Goal: Task Accomplishment & Management: Use online tool/utility

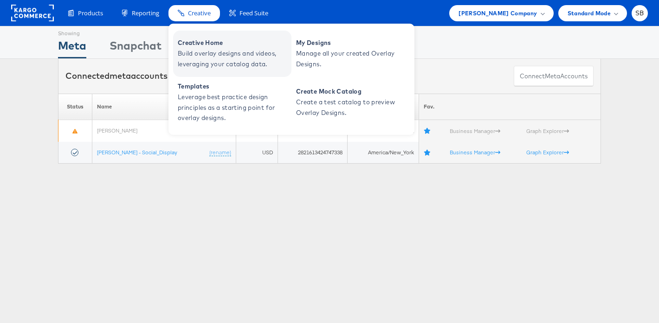
click at [212, 55] on span "Build overlay designs and videos, leveraging your catalog data." at bounding box center [233, 58] width 111 height 21
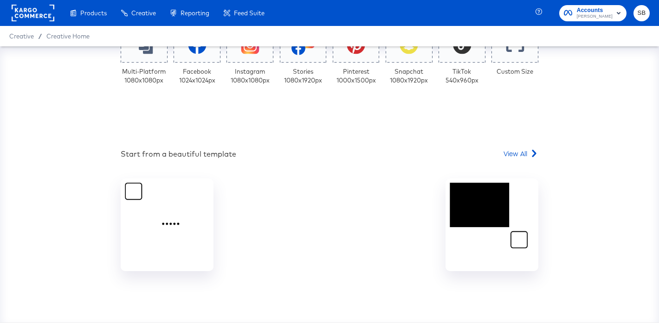
scroll to position [216, 0]
click at [521, 154] on span "View All" at bounding box center [515, 153] width 24 height 9
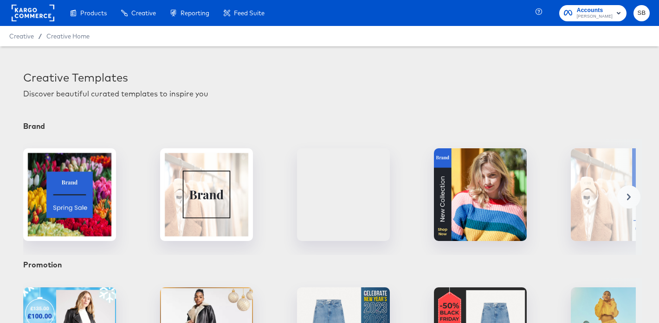
click at [17, 36] on span "Creative" at bounding box center [21, 35] width 25 height 7
click at [55, 35] on span "Creative Home" at bounding box center [67, 35] width 43 height 7
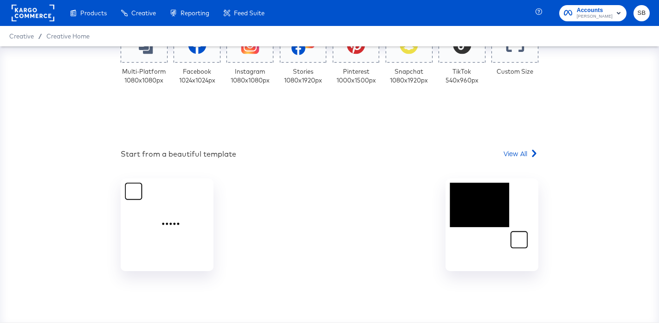
scroll to position [216, 0]
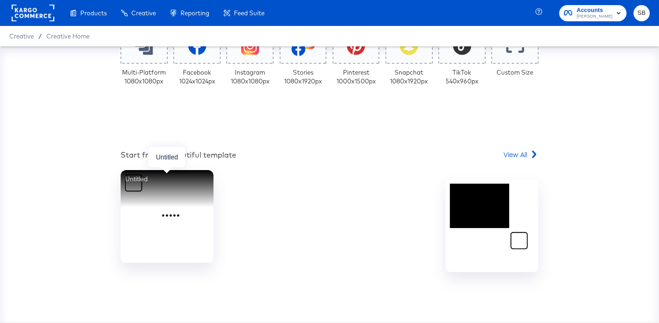
click at [172, 215] on div "Untitled" at bounding box center [167, 216] width 93 height 93
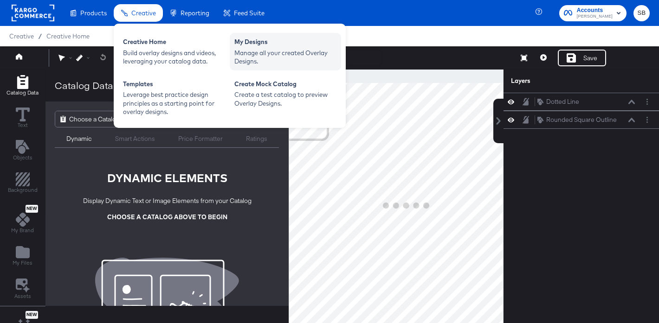
click at [267, 61] on div "Manage all your created Overlay Designs." at bounding box center [285, 57] width 102 height 17
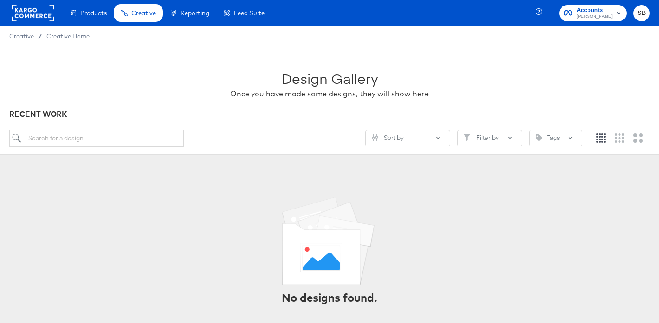
click at [34, 11] on rect at bounding box center [33, 13] width 43 height 17
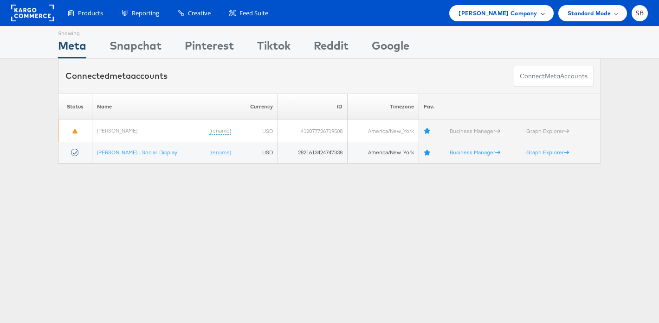
click at [512, 17] on span "Belk Company" at bounding box center [497, 13] width 78 height 10
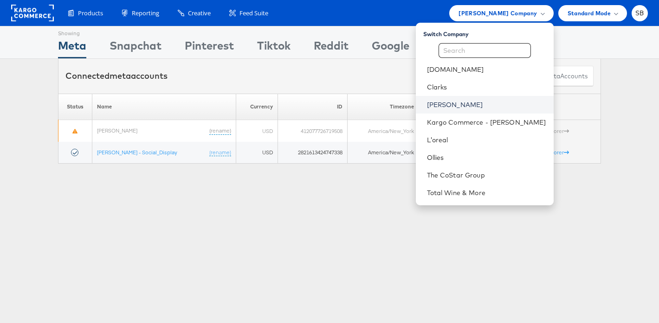
click at [475, 108] on link "Estee Lauder" at bounding box center [486, 104] width 119 height 9
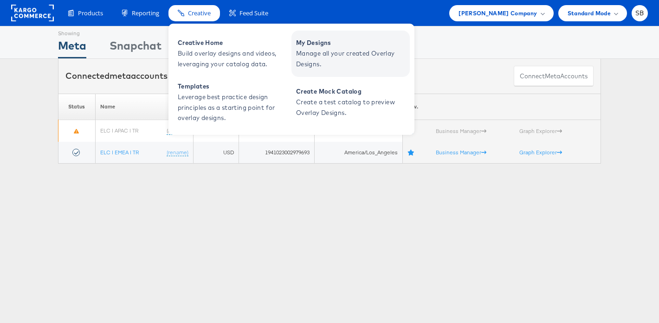
click at [313, 47] on span "My Designs" at bounding box center [351, 43] width 111 height 11
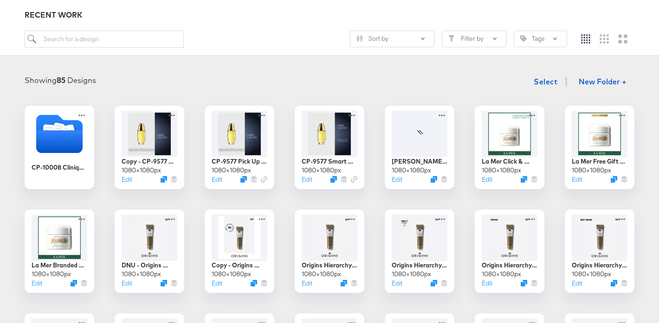
scroll to position [107, 0]
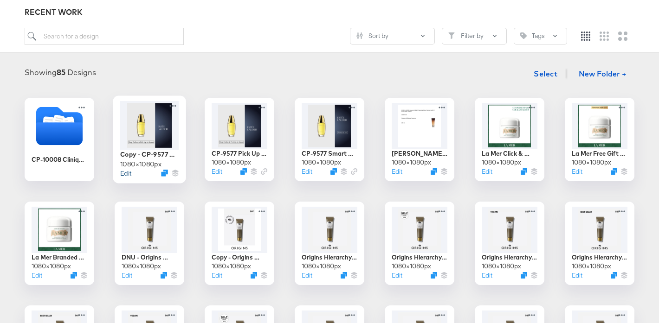
click at [125, 173] on button "Edit" at bounding box center [125, 173] width 11 height 9
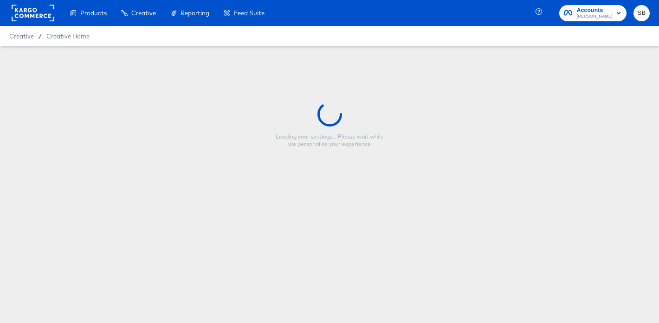
type input "Copy - CP-9577 Pick Up at Airport"
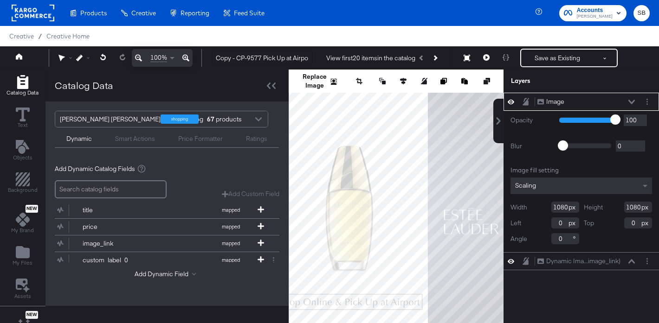
click at [127, 139] on div "Smart Actions" at bounding box center [135, 139] width 40 height 9
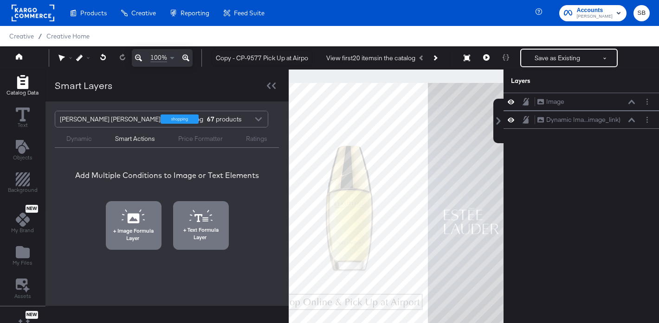
scroll to position [36, 0]
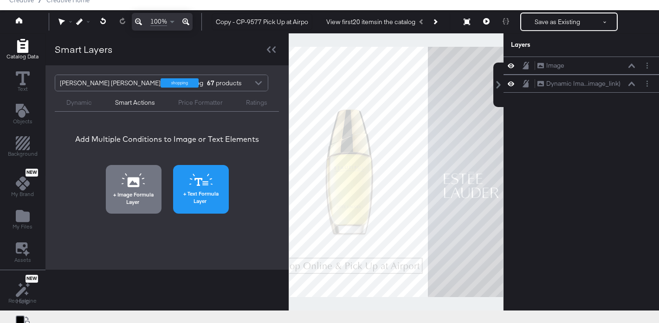
click at [202, 201] on span "Text Formula Layer" at bounding box center [201, 197] width 50 height 14
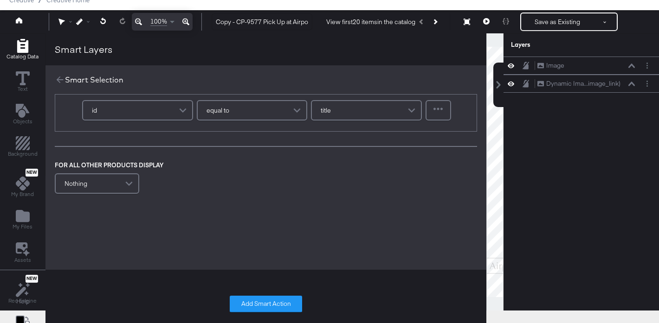
scroll to position [4, 0]
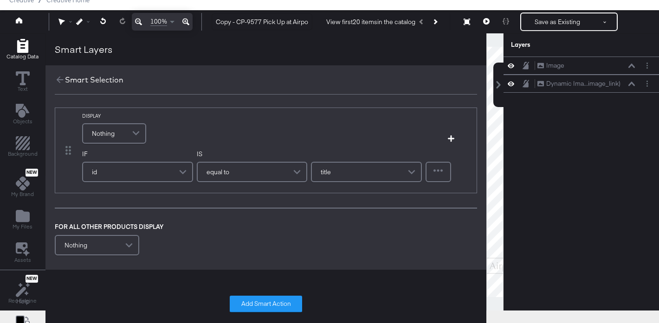
click at [173, 170] on div "id" at bounding box center [137, 172] width 109 height 19
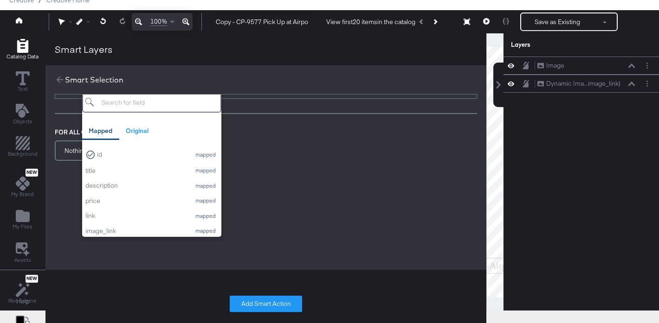
scroll to position [101, 0]
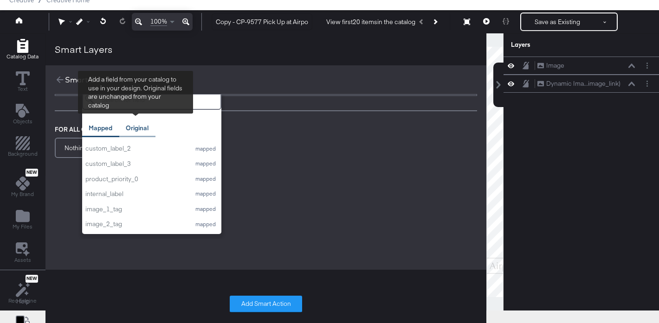
click at [132, 124] on div "Original" at bounding box center [137, 128] width 23 height 9
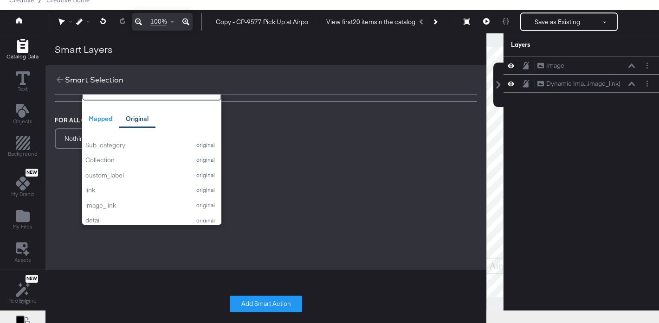
scroll to position [0, 0]
click at [268, 161] on div "DISPLAY Nothing Add Condition IF id Mapped Original Add a field from your catal…" at bounding box center [265, 106] width 441 height 245
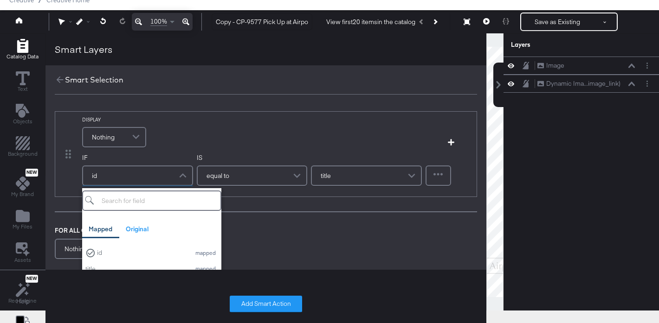
click at [137, 173] on div "id" at bounding box center [137, 176] width 109 height 19
click at [216, 220] on div "Mapped Original Add a field from your catalog to use in your design. Original f…" at bounding box center [151, 260] width 139 height 145
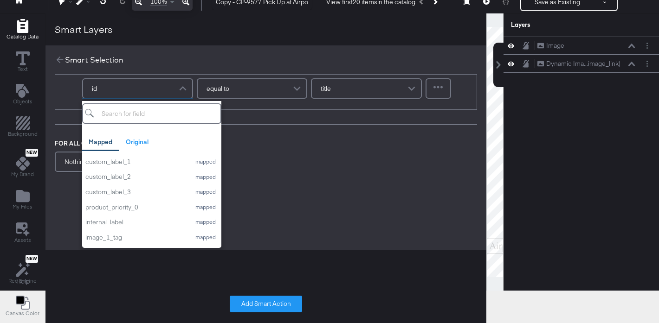
scroll to position [200, 0]
click at [303, 195] on div "DISPLAY Nothing Add Condition IF id Mapped Original Add a field from your catal…" at bounding box center [265, 129] width 441 height 245
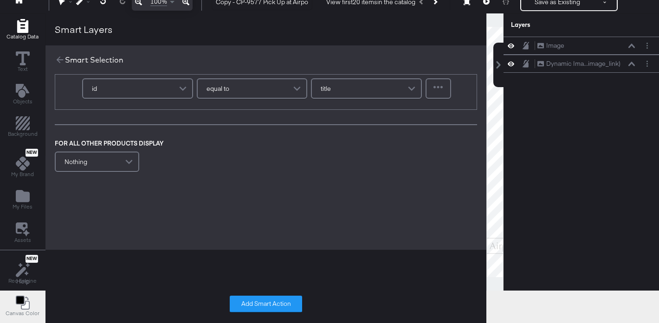
scroll to position [0, 0]
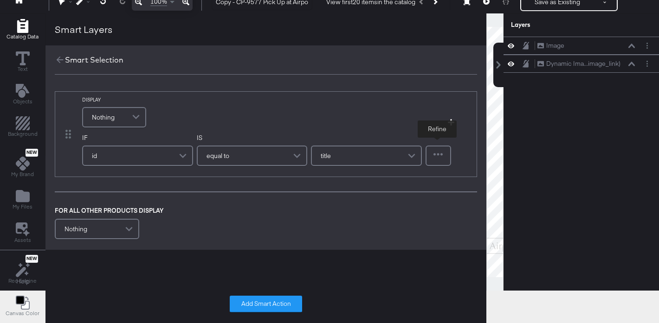
click at [440, 152] on div at bounding box center [438, 156] width 24 height 19
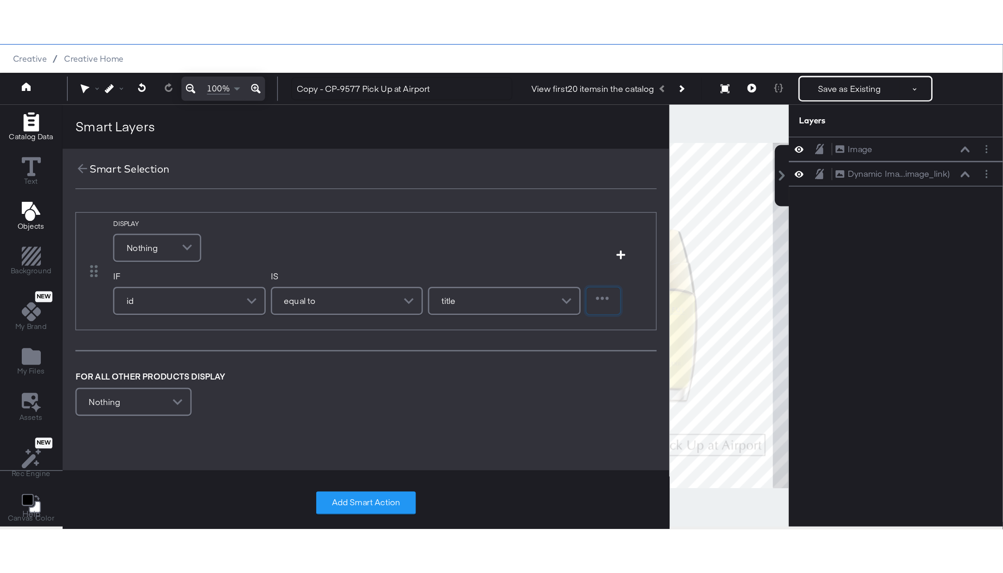
scroll to position [24, 0]
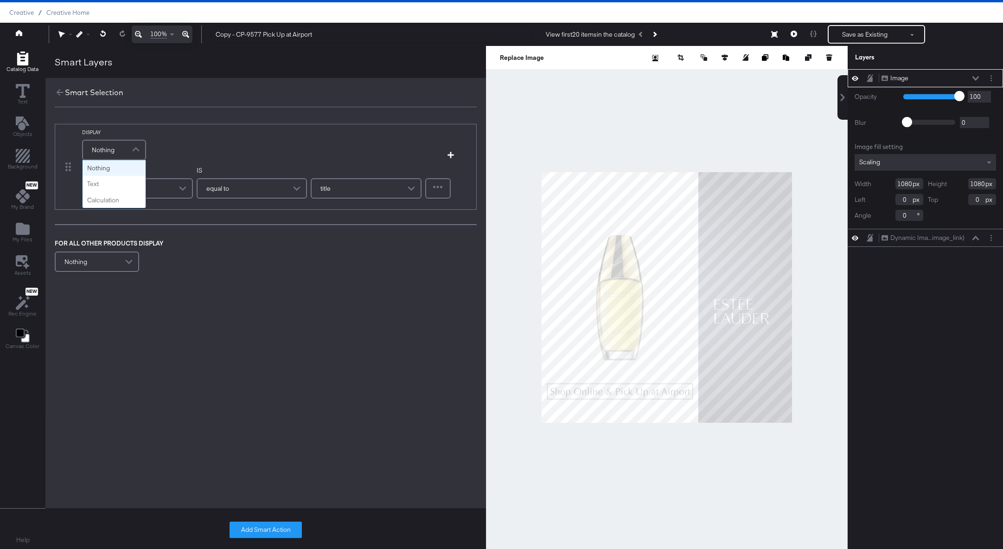
click at [103, 146] on span "Nothing" at bounding box center [103, 150] width 23 height 16
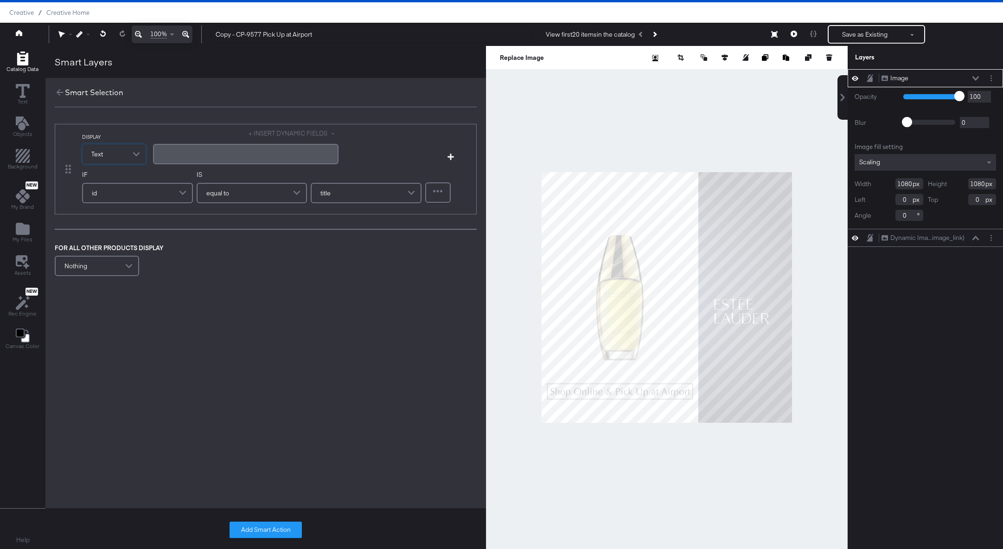
click at [211, 151] on div "﻿" at bounding box center [246, 153] width 174 height 9
click at [120, 196] on div "id" at bounding box center [137, 193] width 109 height 19
click at [354, 192] on div "title" at bounding box center [366, 193] width 109 height 19
click at [441, 193] on div at bounding box center [438, 192] width 24 height 19
click at [396, 291] on div "DISPLAY Text + INSERT DYNAMIC FIELDS ﻿ Add Condition IF id IS equal to title Re…" at bounding box center [265, 232] width 441 height 250
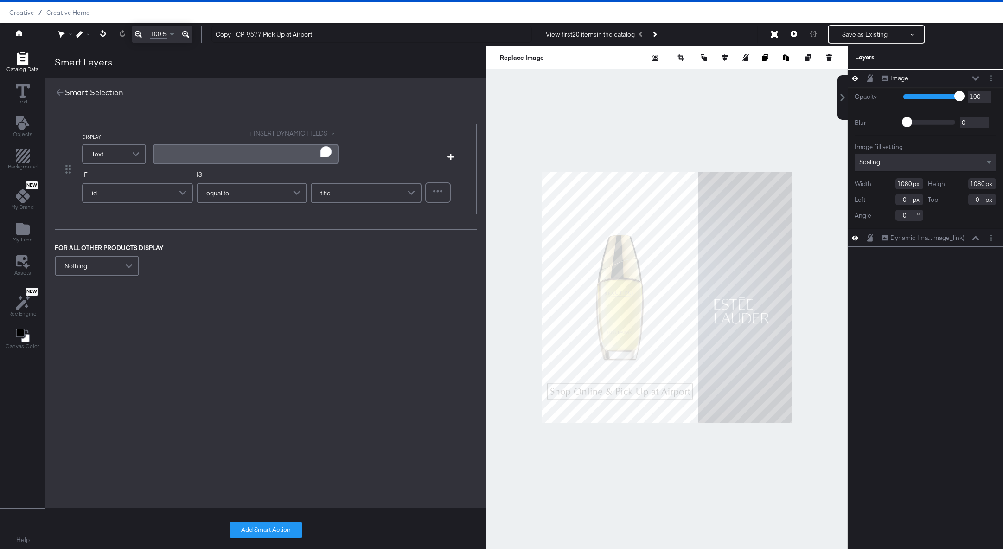
click at [438, 200] on div at bounding box center [438, 192] width 24 height 19
click at [59, 93] on icon at bounding box center [60, 92] width 10 height 10
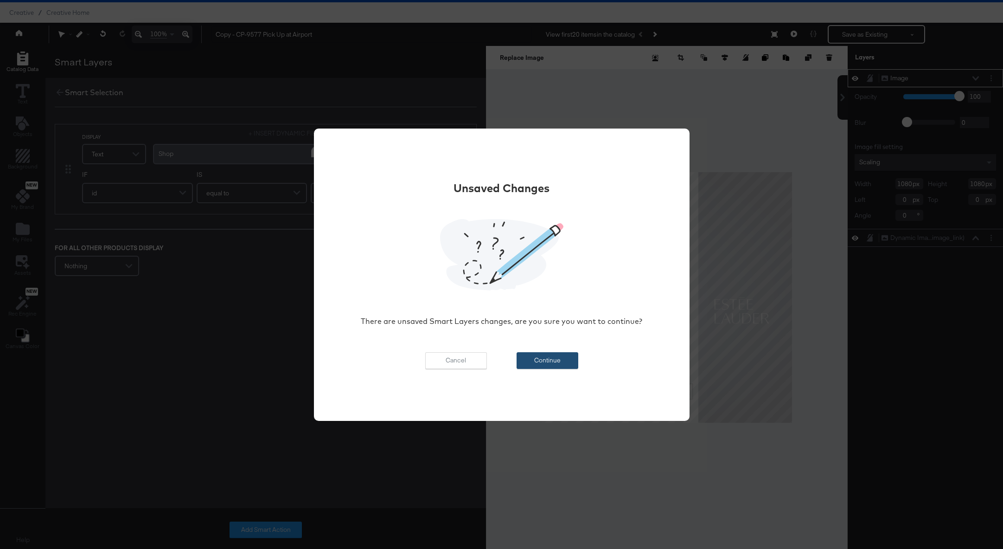
click at [549, 323] on button "Continue" at bounding box center [548, 360] width 62 height 17
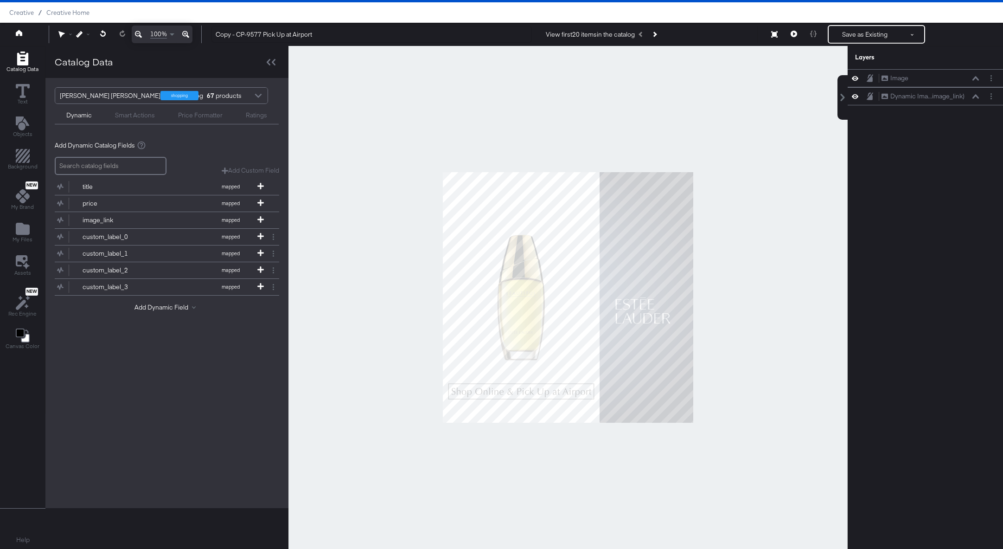
click at [145, 117] on div "Smart Actions" at bounding box center [135, 115] width 40 height 9
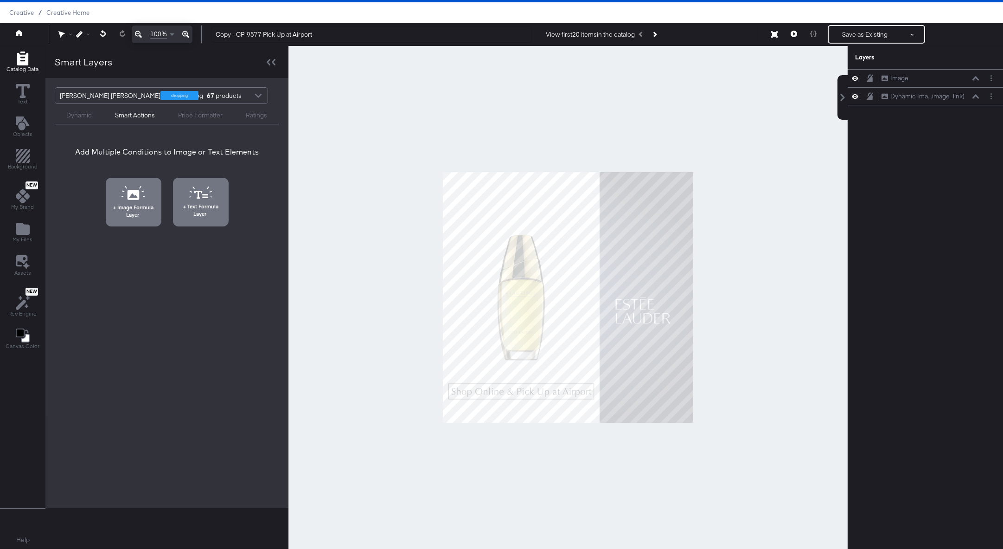
click at [262, 113] on div "Ratings" at bounding box center [256, 115] width 21 height 9
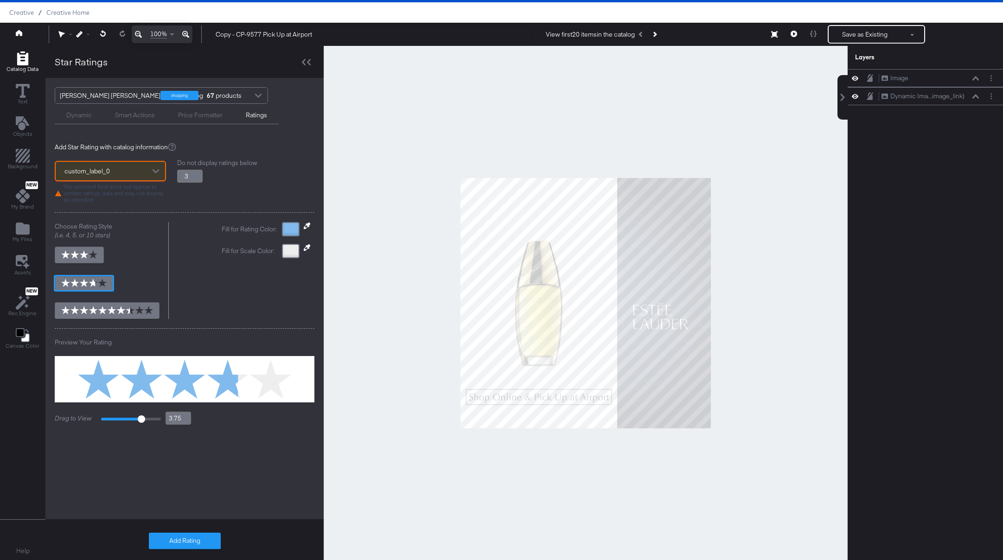
type input "3.8"
